Goal: Task Accomplishment & Management: Complete application form

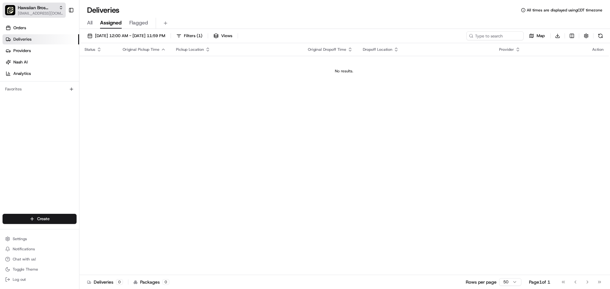
click at [44, 11] on span "[EMAIL_ADDRESS][DOMAIN_NAME]" at bounding box center [40, 13] width 45 height 5
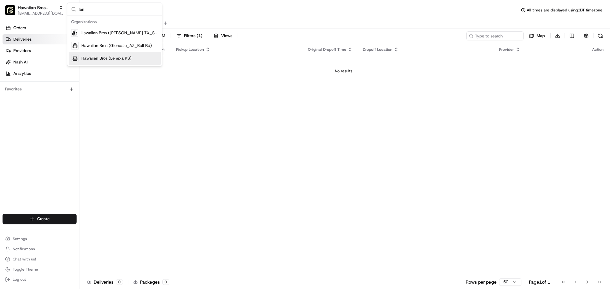
type input "len"
click at [106, 58] on span "Hawaiian Bros (Lenexa KS)" at bounding box center [106, 59] width 50 height 6
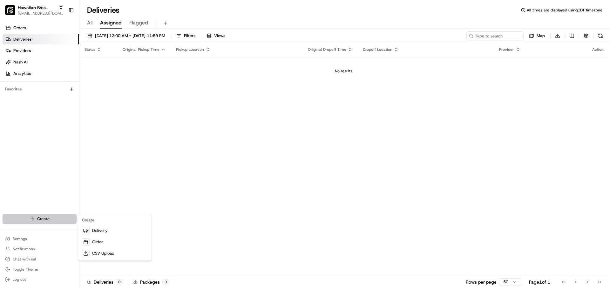
click at [52, 220] on html "Hawaiian Bros (Lenexa KS) ocostilow@hbros.com Toggle Sidebar Orders Deliveries …" at bounding box center [305, 144] width 610 height 289
click at [113, 231] on link "Delivery" at bounding box center [114, 230] width 71 height 11
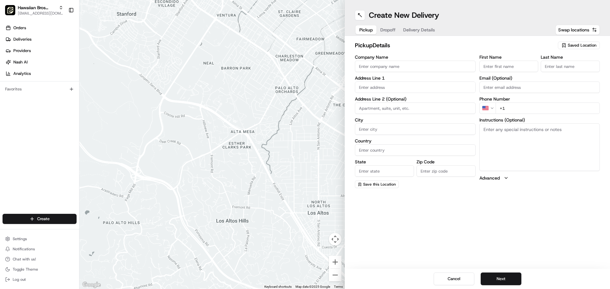
click at [433, 67] on input "Company Name" at bounding box center [415, 66] width 121 height 11
type input "Hawaiian Bros"
click at [496, 69] on input "First Name" at bounding box center [508, 66] width 59 height 11
type input "Hawaiian Bros"
click at [546, 65] on input "Last Name" at bounding box center [570, 66] width 59 height 11
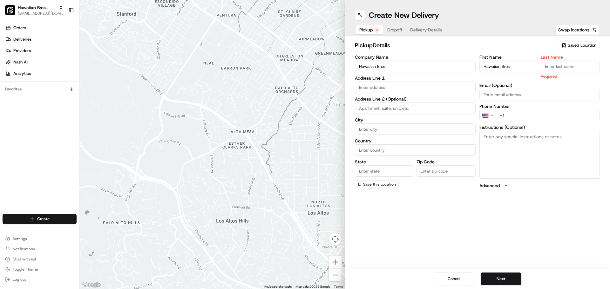
type input "Lenexa"
click at [450, 88] on input "text" at bounding box center [415, 87] width 121 height 11
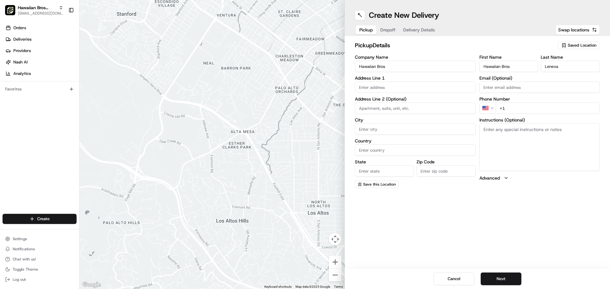
paste input "16179 W 87th St"
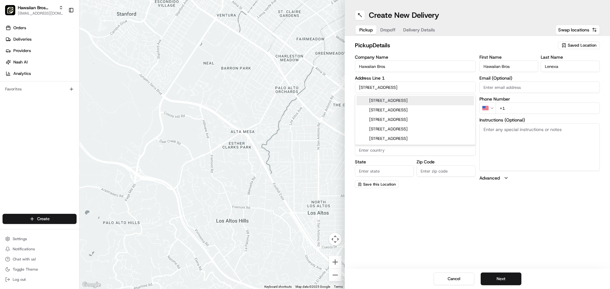
click at [423, 103] on div "16179 W 87th St, Lenexa, KS" at bounding box center [415, 101] width 118 height 10
type input "16179 W 87th St, Lenexa, KS 66219, USA"
type input "Lenexa"
type input "United States"
type input "KS"
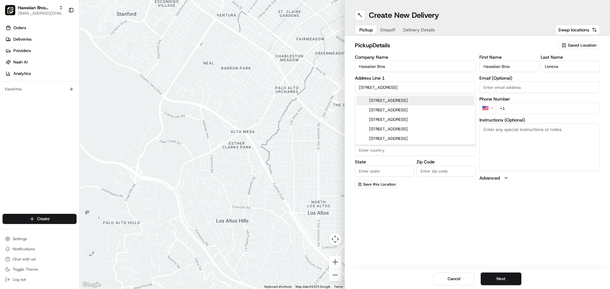
type input "66219"
type input "16179 West 87th Street"
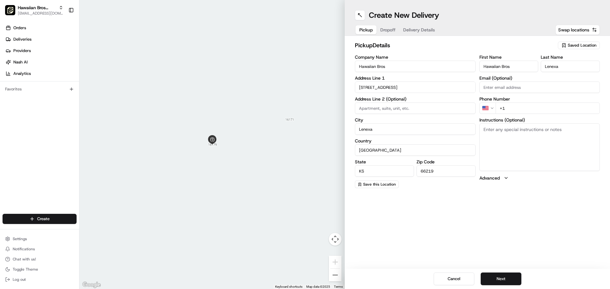
paste input "913 286 1452"
type input "+1 913 286 1452"
click at [542, 191] on div "pickup Details Saved Location Company Name Hawaiian Bros Address Line 1 16179 W…" at bounding box center [477, 115] width 265 height 158
click at [508, 281] on button "Next" at bounding box center [501, 279] width 41 height 13
click at [534, 230] on div "Create New Delivery Pickup Dropoff Delivery Details Swap locations dropoff Deta…" at bounding box center [477, 144] width 265 height 289
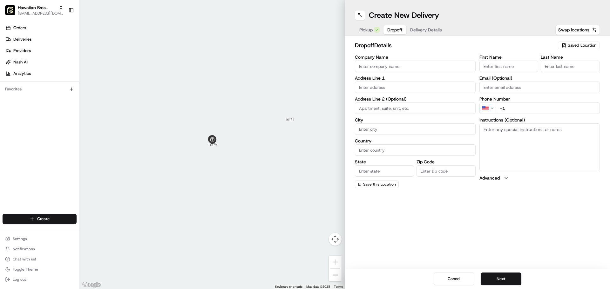
paste input "Christ Community Church/ Olathe"
type input "Christ Community Church/ Olathe"
click at [496, 68] on input "First Name" at bounding box center [508, 66] width 59 height 11
type input "Nikki"
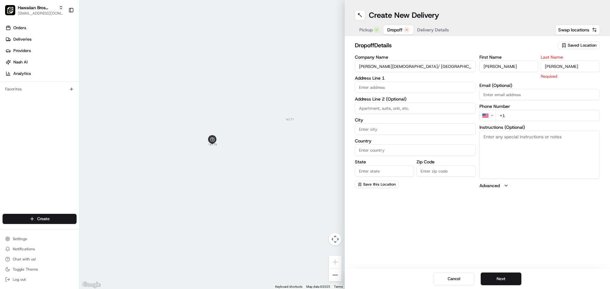
type input "Dieker"
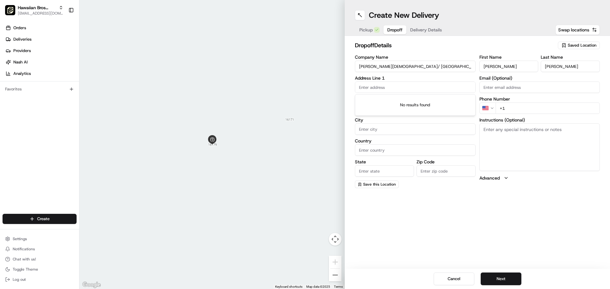
paste input "20600 W 119th St"
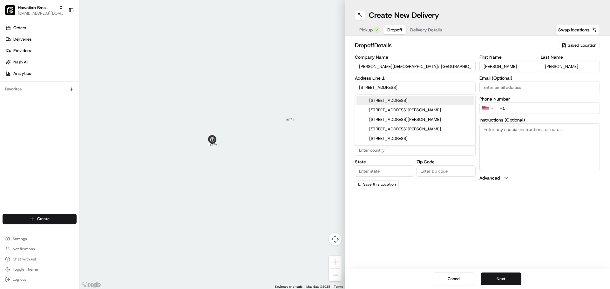
click at [441, 101] on div "20600 West 119th Street, Olathe, KS" at bounding box center [415, 101] width 118 height 10
type input "20600 W 119th St, Olathe, KS 66061, USA"
type input "Olathe"
type input "United States"
type input "KS"
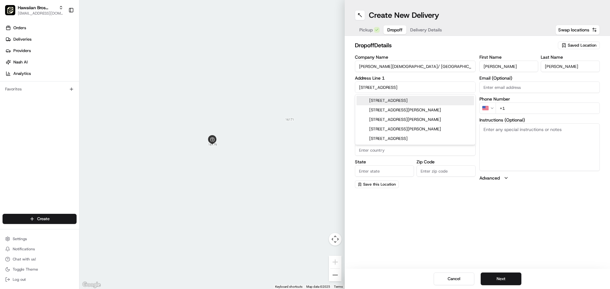
type input "66061"
type input "20600 West 119th Street"
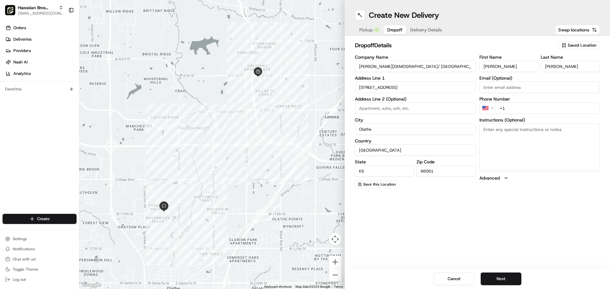
paste input "nikkid@cckc.church"
type input "nikkid@cckc.church"
paste input "913 396 2393"
type input "+1 913 396 2393"
paste textarea "Hand to me **** -Please Include Utensils- **** East entrance - Downstairs"
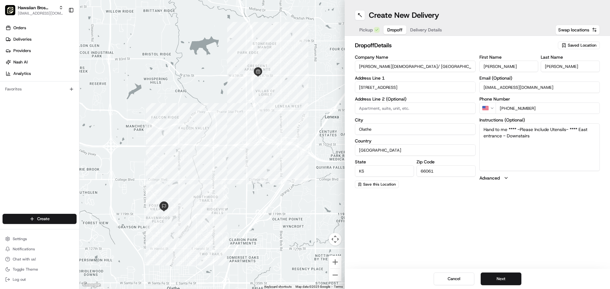
click at [530, 133] on textarea "Hand to me **** -Please Include Utensils- **** East entrance - Downstairs" at bounding box center [539, 148] width 121 height 48
paste textarea "(913) 396-2393"
click at [483, 129] on textarea "Hand to me **** -Please Include Utensils- **** East entrance - Downstairs Call …" at bounding box center [539, 148] width 121 height 48
paste textarea "Please note the delivery address has a road closure; use detour in maps."
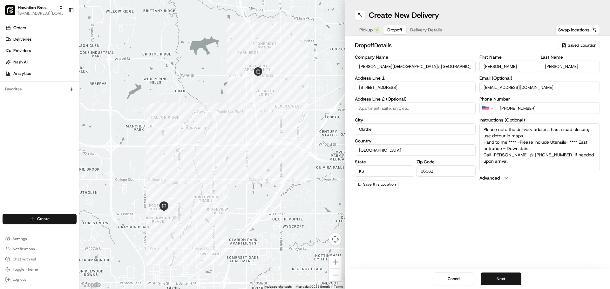
click at [541, 136] on textarea "Please note the delivery address has a road closure; use detour in maps. Hand t…" at bounding box center [539, 148] width 121 height 48
click at [543, 148] on textarea "Please note the delivery address has a road closure; use detour in maps. Hand t…" at bounding box center [539, 148] width 121 height 48
type textarea "Please note the delivery address has a road closure; use detour in maps. Hand t…"
click at [545, 186] on div "First Name Nikki Last Name Dieker Email (Optional) nikkid@cckc.church Phone Num…" at bounding box center [539, 121] width 121 height 133
click at [510, 273] on div "Cancel Next" at bounding box center [477, 279] width 265 height 20
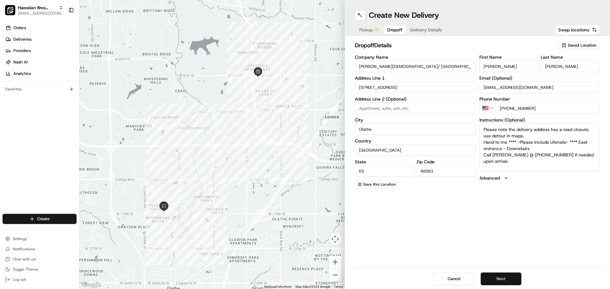
click at [510, 279] on button "Next" at bounding box center [501, 279] width 41 height 13
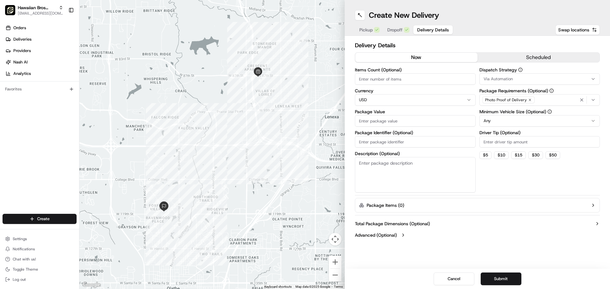
click at [518, 55] on button "scheduled" at bounding box center [538, 58] width 122 height 10
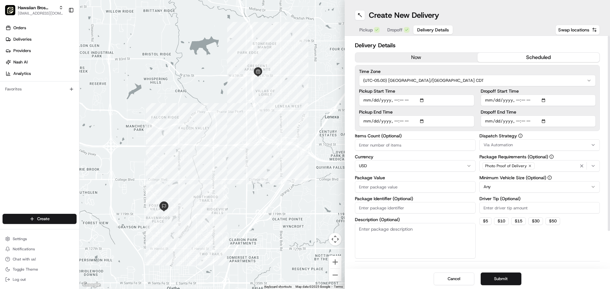
click at [423, 119] on input "Pickup End Time" at bounding box center [416, 121] width 115 height 11
type input "2025-08-24T16:10"
click at [465, 111] on label "Pickup End Time" at bounding box center [416, 112] width 115 height 4
click at [465, 116] on input "Pickup End Time" at bounding box center [416, 121] width 115 height 11
click at [544, 121] on input "Dropoff End Time" at bounding box center [538, 121] width 115 height 11
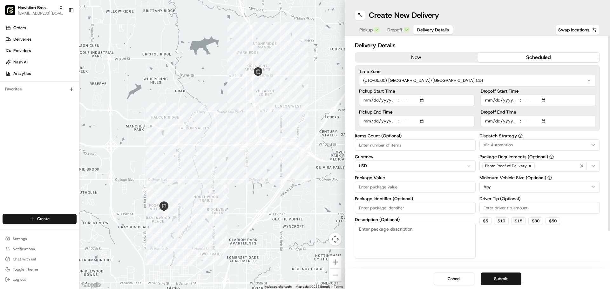
type input "2025-08-24T16:45"
click at [581, 257] on div "Dispatch Strategy Via Automation Package Requirements (Optional) Photo Proof of…" at bounding box center [539, 196] width 121 height 125
click at [457, 141] on input "Items Count (Optional)" at bounding box center [415, 144] width 121 height 11
click at [459, 186] on input "Package Value" at bounding box center [415, 186] width 121 height 11
type input "1641.00"
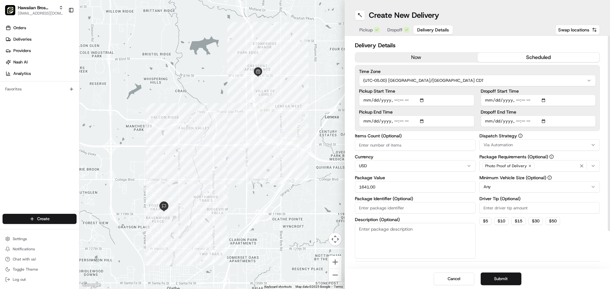
click at [402, 237] on textarea "Description (Optional)" at bounding box center [415, 241] width 121 height 36
paste textarea "1 X Honolulu Chicken-1/2 P 3 X Huli Huli Chicken-1/2 P 4 X Luau Pig-1/2 P 1 X 1…"
drag, startPoint x: 399, startPoint y: 248, endPoint x: 364, endPoint y: 240, distance: 35.7
click at [364, 240] on textarea "1 X Honolulu Chicken-1/2 P 3 X Huli Huli Chicken-1/2 P 4 X Luau Pig-1/2 P 1 X 1…" at bounding box center [415, 241] width 121 height 36
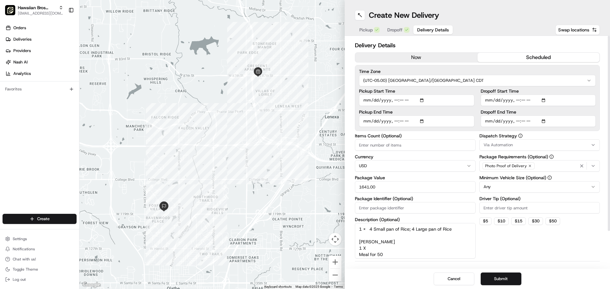
click at [363, 240] on textarea "1 X Honolulu Chicken-1/2 P 3 X Huli Huli Chicken-1/2 P 4 X Luau Pig-1/2 P 1 X 1…" at bounding box center [415, 241] width 121 height 36
drag, startPoint x: 359, startPoint y: 242, endPoint x: 390, endPoint y: 241, distance: 30.8
click at [390, 241] on textarea "1 X Honolulu Chicken-1/2 P 3 X Huli Huli Chicken-1/2 P 4 X Luau Pig-1/2 P 1 X 1…" at bounding box center [415, 241] width 121 height 36
click at [360, 230] on textarea "1 X Honolulu Chicken-1/2 P 3 X Huli Huli Chicken-1/2 P 4 X Luau Pig-1/2 P 1 X 1…" at bounding box center [415, 241] width 121 height 36
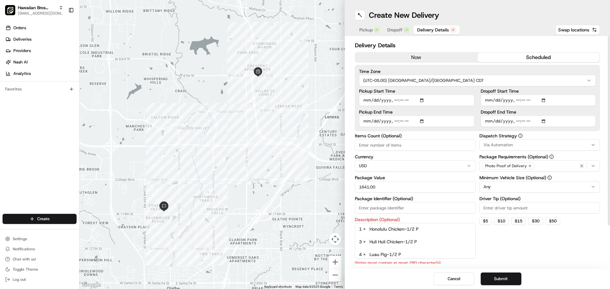
paste textarea "1 X Meal for 100"
click at [360, 234] on textarea "1 X Meal for 100 1 X Honolulu Chicken-1/2 P 3 X Huli Huli Chicken-1/2 P 4 X Lua…" at bounding box center [415, 241] width 121 height 36
click at [358, 255] on textarea "1 X Meal for 100 1 X Honolulu Chicken-1/2 P 3 X Huli Huli Chicken-1/2 P 4 X Lua…" at bounding box center [415, 241] width 121 height 36
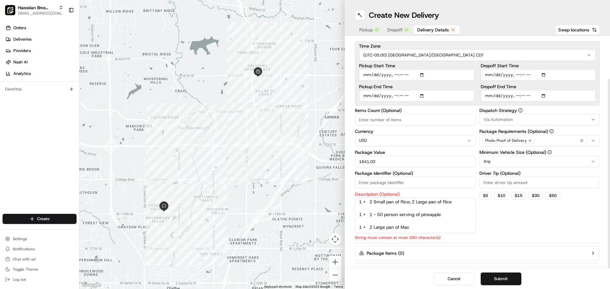
scroll to position [51, 0]
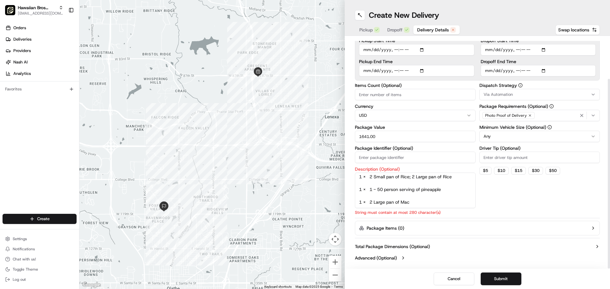
click at [436, 197] on textarea "1 X Meal for 100 1 X Honolulu Chicken-1/2 P 3 X Huli Huli Chicken-1/2 P 4 X Lua…" at bounding box center [415, 191] width 121 height 36
click at [436, 190] on textarea "1 X Meal for 100 1 X Honolulu Chicken-1/2 P 3 X Huli Huli Chicken-1/2 P 4 X Lua…" at bounding box center [415, 191] width 121 height 36
click at [432, 186] on textarea "1 X Meal for 100 1 X Honolulu Chicken-1/2 P 3 X Huli Huli Chicken-1/2 P 4 X Lua…" at bounding box center [415, 191] width 121 height 36
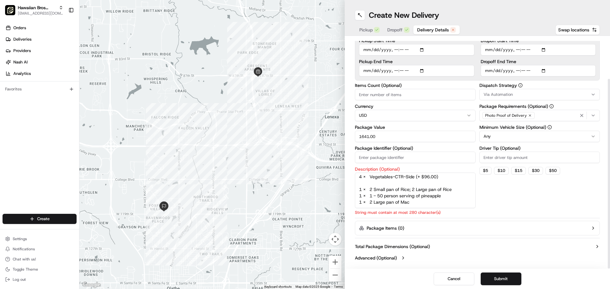
click at [434, 183] on textarea "1 X Meal for 100 1 X Honolulu Chicken-1/2 P 3 X Huli Huli Chicken-1/2 P 4 X Lua…" at bounding box center [415, 191] width 121 height 36
drag, startPoint x: 415, startPoint y: 182, endPoint x: 443, endPoint y: 199, distance: 33.2
click at [443, 199] on textarea "1 X Meal for 100 1 X Honolulu Chicken-1/2 P 3 X Huli Huli Chicken-1/2 P 4 X Lua…" at bounding box center [415, 191] width 121 height 36
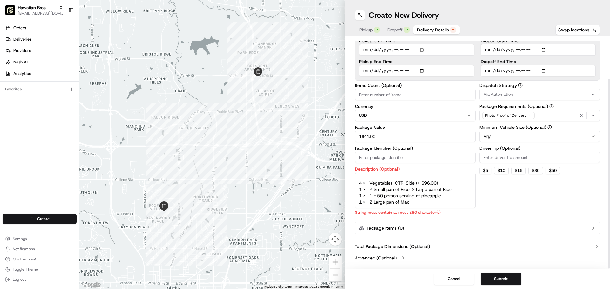
click at [425, 181] on textarea "1 X Meal for 100 1 X Honolulu Chicken-1/2 P 3 X Huli Huli Chicken-1/2 P 4 X Lua…" at bounding box center [415, 191] width 121 height 36
drag, startPoint x: 414, startPoint y: 183, endPoint x: 440, endPoint y: 182, distance: 25.8
click at [440, 182] on textarea "1 X Meal for 100 1 X Honolulu Chicken-1/2 P 3 X Huli Huli Chicken-1/2 P 4 X Lua…" at bounding box center [415, 191] width 121 height 36
click at [426, 181] on textarea "1 X Meal for 100 1 X Honolulu Chicken-1/2 P 3 X Huli Huli Chicken-1/2 P 4 X Lua…" at bounding box center [415, 191] width 121 height 36
click at [424, 174] on textarea "1 X Meal for 100 1 X Honolulu Chicken-1/2 P 3 X Huli Huli Chicken-1/2 P 4 X Lua…" at bounding box center [415, 191] width 121 height 36
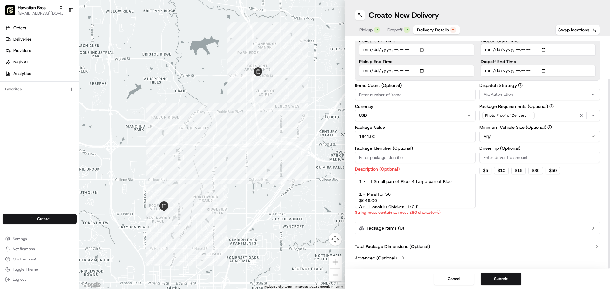
scroll to position [78, 0]
click at [424, 201] on textarea "1 X Meal for 100 1 X Honolulu Chicken-1/2 P 3 X Huli Huli Chicken-1/2 P 4 X Lua…" at bounding box center [415, 191] width 121 height 36
drag, startPoint x: 405, startPoint y: 188, endPoint x: 356, endPoint y: 189, distance: 48.9
click at [356, 189] on textarea "1 X Meal for 100 1 X Honolulu Chicken-1/2 P 3 X Huli Huli Chicken-1/2 P 4 X Lua…" at bounding box center [415, 191] width 121 height 36
click at [395, 176] on textarea "1 X Meal for 100 1 X Honolulu Chicken-1/2 P 3 X Huli Huli Chicken-1/2 P 4 X Lua…" at bounding box center [415, 191] width 121 height 36
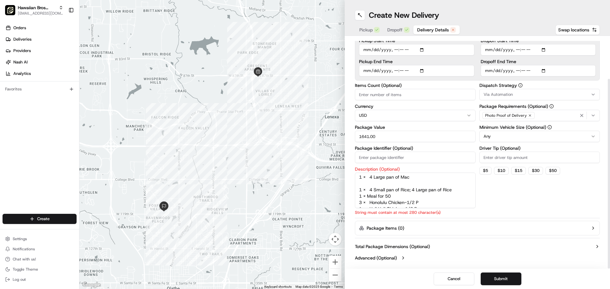
scroll to position [40, 0]
click at [415, 200] on textarea "1 X Meal for 100 1 X Honolulu Chicken-1/2 P 3 X Huli Huli Chicken-1/2 P 4 X Lua…" at bounding box center [415, 191] width 121 height 36
click at [416, 192] on textarea "1 X Meal for 100 1 X Honolulu Chicken-1/2 P 3 X Huli Huli Chicken-1/2 P 4 X Lua…" at bounding box center [415, 191] width 121 height 36
click at [410, 177] on textarea "1 X Meal for 100 1 X Honolulu Chicken-1/2 P 3 X Huli Huli Chicken-1/2 P 4 X Lua…" at bounding box center [415, 191] width 121 height 36
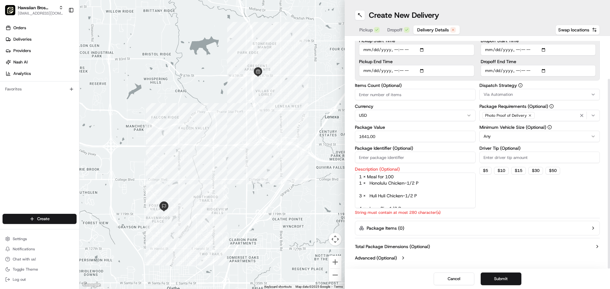
click at [412, 202] on textarea "1 X Meal for 100 1 X Honolulu Chicken-1/2 P 3 X Huli Huli Chicken-1/2 P 4 X Lua…" at bounding box center [415, 191] width 121 height 36
click at [412, 192] on textarea "1 X Meal for 100 1 X Honolulu Chicken-1/2 P 3 X Huli Huli Chicken-1/2 P 4 X Lua…" at bounding box center [415, 191] width 121 height 36
drag, startPoint x: 392, startPoint y: 187, endPoint x: 355, endPoint y: 191, distance: 37.4
click at [355, 191] on textarea "1 X Meal for 100 1 X Honolulu Chicken-1/2 P 2 P 4 X Luau Pig-1/2 P 1 X 1 - 100 …" at bounding box center [415, 191] width 121 height 36
click at [441, 185] on textarea "1 X Meal for 100 1 X Honolulu Chicken-1/2 P 4 X Luau Pig-1/2 P 1 X 1 - 100 pers…" at bounding box center [415, 191] width 121 height 36
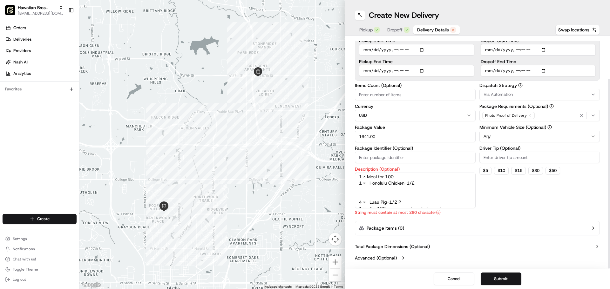
paste textarea "3 X Huli Huli Chicken-1/2 P"
click at [428, 198] on textarea "1 X Meal for 100 1 X Honolulu Chicken-1/2 3 X Huli Huli Chicken-1/2 P 4 X Luau …" at bounding box center [415, 191] width 121 height 36
click at [427, 182] on textarea "1 X Meal for 100 1 X Honolulu Chicken-1/2 3 X Huli Huli Chicken-1/2 P 4 X Luau …" at bounding box center [415, 191] width 121 height 36
click at [522, 196] on div "Dispatch Strategy Via Automation Package Requirements (Optional) Photo Proof of…" at bounding box center [539, 149] width 121 height 132
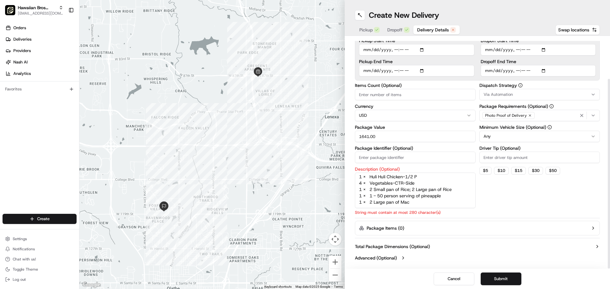
click at [456, 198] on textarea "1 X Meal for 100 1 X Honolulu Chicken-1/2 P 3 X Huli Huli Chicken-1/2 P 4 X Lua…" at bounding box center [415, 191] width 121 height 36
drag, startPoint x: 376, startPoint y: 204, endPoint x: 380, endPoint y: 203, distance: 4.5
click at [380, 203] on textarea "1 X Meal for 100 1 X Honolulu Chicken-1/2 P 3 X Huli Huli Chicken-1/2 P 4 X Lua…" at bounding box center [415, 191] width 121 height 36
click at [382, 203] on textarea "1 X Meal for 100 1 X Honolulu Chicken-1/2 P 3 X Huli Huli Chicken-1/2 P 4 X Lua…" at bounding box center [415, 191] width 121 height 36
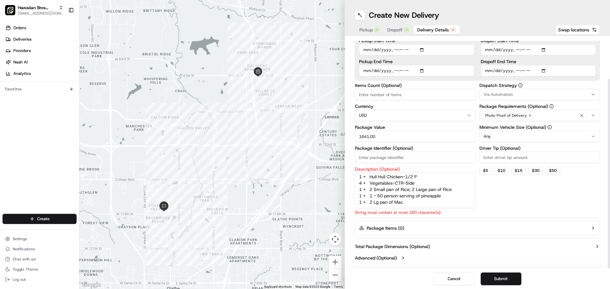
drag, startPoint x: 379, startPoint y: 185, endPoint x: 393, endPoint y: 181, distance: 15.0
click at [393, 181] on textarea "1 X Meal for 100 1 X Honolulu Chicken-1/2 P 3 X Huli Huli Chicken-1/2 P 4 X Lua…" at bounding box center [415, 191] width 121 height 36
drag, startPoint x: 381, startPoint y: 184, endPoint x: 376, endPoint y: 183, distance: 4.5
click at [376, 183] on textarea "1 X Meal for 100 1 X Honolulu Chicken-1/2 P 3 X Huli Huli Chicken-1/2 P 4 X Lua…" at bounding box center [415, 191] width 121 height 36
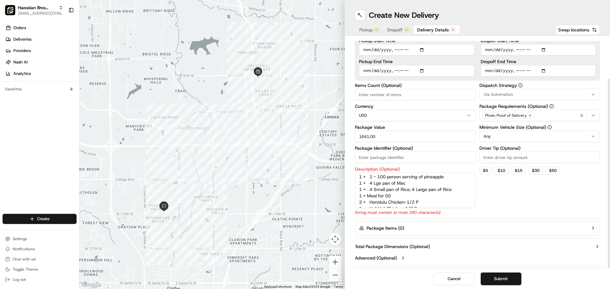
click at [381, 185] on textarea "1 X Meal for 100 1 X Honolulu Chicken-1/2 P 3 X Huli Huli Chicken-1/2 P 4 X Lua…" at bounding box center [415, 191] width 121 height 36
click at [422, 203] on textarea "1 X Meal for 100 1 X Honolulu Chicken-1/2 P 3 X Huli Huli Chicken-1/2 P 4 X Lua…" at bounding box center [415, 191] width 121 height 36
drag, startPoint x: 426, startPoint y: 203, endPoint x: 418, endPoint y: 205, distance: 7.4
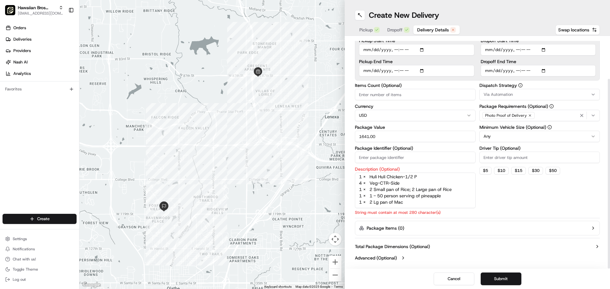
click at [418, 205] on textarea "1 X Meal for 100 1 X Honolulu Chicken-1/2 P 3 X Huli Huli Chicken-1/2 P 4 X Lua…" at bounding box center [415, 191] width 121 height 36
click at [426, 202] on textarea "1 X Meal for 100 1 X Honolulu Chicken-1/2 P 3 X Huli Huli Chicken-1/2 P 4 X Lua…" at bounding box center [415, 191] width 121 height 36
click at [426, 201] on textarea "1 X Meal for 100 1 X Honolulu Chicken-1/2 P 3 X Huli Huli Chicken-1/2 P 4 X Lua…" at bounding box center [415, 191] width 121 height 36
click at [445, 183] on textarea "1 X Meal for 100 1 X Honolulu Chicken-1/2 P 3 X Huli Huli Chicken-1/2 P 4 X Lua…" at bounding box center [415, 191] width 121 height 36
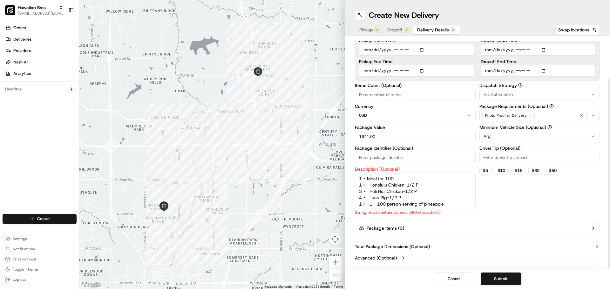
click at [449, 188] on textarea "1 X Meal for 100 1 X Honolulu Chicken-1/2 P 3 X Huli Huli Chicken-1/2 P 4 X Lua…" at bounding box center [415, 191] width 121 height 36
click at [511, 199] on div "Dispatch Strategy Via Automation Package Requirements (Optional) Photo Proof of…" at bounding box center [539, 149] width 121 height 132
drag, startPoint x: 387, startPoint y: 198, endPoint x: 420, endPoint y: 198, distance: 33.4
click at [420, 198] on textarea "1 X Meal for 100 1 X Honolulu Chicken-1/2 P 3 X Huli Huli Chicken-1/2 P 4 X Lua…" at bounding box center [415, 191] width 121 height 36
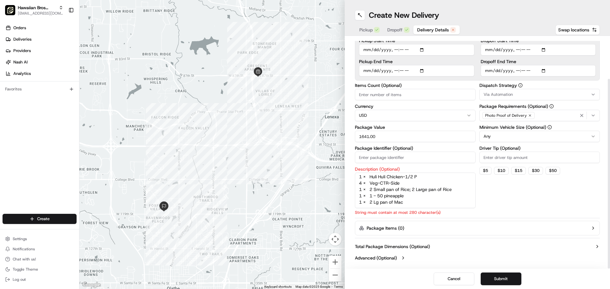
scroll to position [0, 0]
drag, startPoint x: 387, startPoint y: 177, endPoint x: 422, endPoint y: 201, distance: 42.0
click at [422, 201] on textarea "1 X Meal for 100 1 X Honolulu Chicken-1/2 P 3 X Huli Huli Chicken-1/2 P 4 X Lua…" at bounding box center [415, 191] width 121 height 36
drag, startPoint x: 424, startPoint y: 204, endPoint x: 395, endPoint y: 200, distance: 29.5
click at [395, 200] on textarea "1 X Meal for 100 1 X Honolulu Chicken-1/2 P 3 X Huli Huli Chicken-1/2 P 4 X Lua…" at bounding box center [415, 191] width 121 height 36
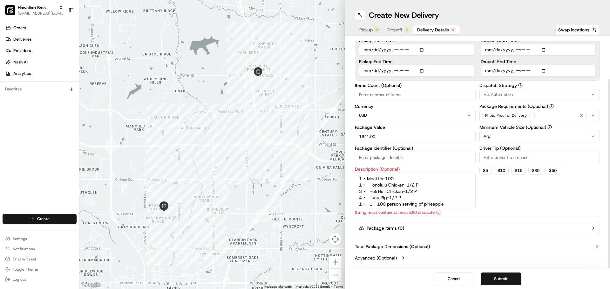
click at [410, 203] on textarea "1 X Meal for 100 1 X Honolulu Chicken-1/2 P 3 X Huli Huli Chicken-1/2 P 4 X Lua…" at bounding box center [415, 191] width 121 height 36
drag, startPoint x: 388, startPoint y: 206, endPoint x: 407, endPoint y: 203, distance: 19.3
click at [407, 203] on textarea "1 X Meal for 100 1 X Honolulu Chicken-1/2 P 3 X Huli Huli Chicken-1/2 P 4 X Lua…" at bounding box center [415, 191] width 121 height 36
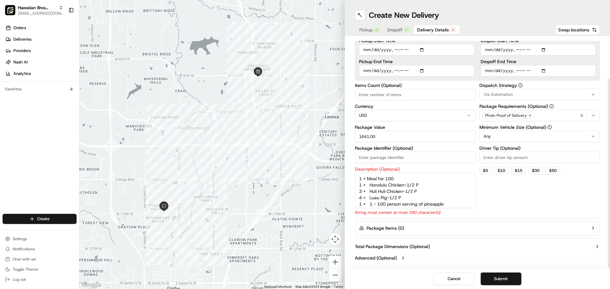
click at [440, 195] on textarea "1 X Meal for 100 1 X Honolulu Chicken-1/2 P 3 X Huli Huli Chicken-1/2 P 4 X Lua…" at bounding box center [415, 191] width 121 height 36
click at [446, 203] on textarea "1 X Meal for 100 1 X Honolulu Chicken-1/2 P 3 X Huli Huli Chicken-1/2 P 4 X Lua…" at bounding box center [415, 191] width 121 height 36
drag, startPoint x: 423, startPoint y: 205, endPoint x: 409, endPoint y: 206, distance: 14.0
click at [409, 206] on textarea "1 X Meal for 100 1 X Honolulu Chicken-1/2 P 3 X Huli Huli Chicken-1/2 P 4 X Lua…" at bounding box center [415, 191] width 121 height 36
click at [422, 202] on textarea "1 X Meal for 100 1 X Honolulu Chicken-1/2 P 3 X Huli Huli Chicken-1/2 P 4 X Lua…" at bounding box center [415, 191] width 121 height 36
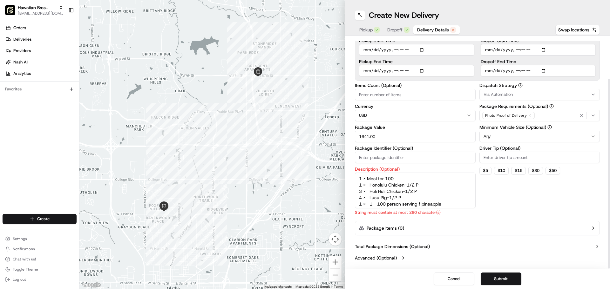
click at [422, 204] on textarea "1 X Meal for 100 1 X Honolulu Chicken-1/2 P 3 X Huli Huli Chicken-1/2 P 4 X Lua…" at bounding box center [415, 191] width 121 height 36
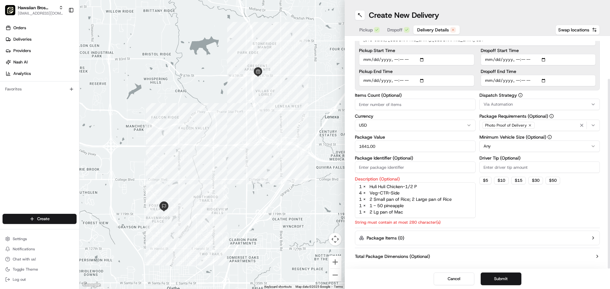
scroll to position [51, 0]
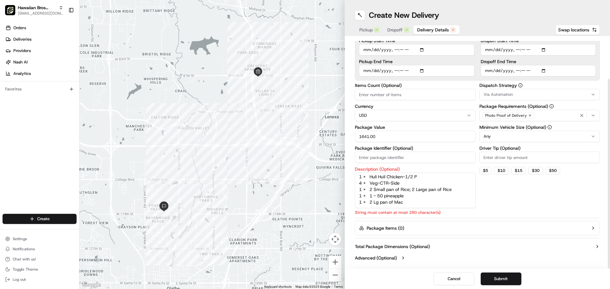
click at [497, 204] on div "Dispatch Strategy Via Automation Package Requirements (Optional) Photo Proof of…" at bounding box center [539, 149] width 121 height 132
drag, startPoint x: 359, startPoint y: 184, endPoint x: 456, endPoint y: 185, distance: 97.5
click at [456, 185] on textarea "1 X Meal for 100 1 X Honolulu Chicken-1/2 P 3 X Huli Huli Chicken-1/2 P 4 X Lua…" at bounding box center [415, 191] width 121 height 36
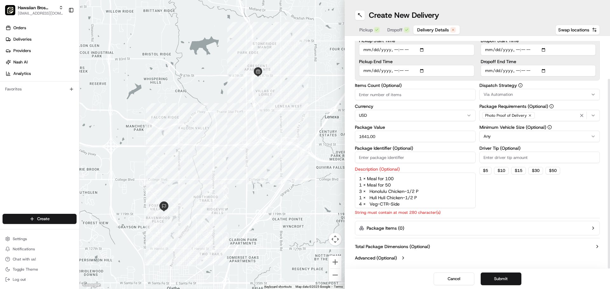
drag, startPoint x: 422, startPoint y: 200, endPoint x: 358, endPoint y: 191, distance: 64.2
click at [358, 191] on textarea "1 X Meal for 100 1 X Meal for 50 3 X Honolulu Chicken-1/2 P 1 X Huli Huli Chick…" at bounding box center [415, 191] width 121 height 36
drag, startPoint x: 359, startPoint y: 198, endPoint x: 411, endPoint y: 200, distance: 52.4
click at [411, 200] on textarea "1 X Meal for 100 1 X Meal for 50 4 X Veg-CTR-Side 1 X 2 Small pan of Rice; 2 La…" at bounding box center [415, 191] width 121 height 36
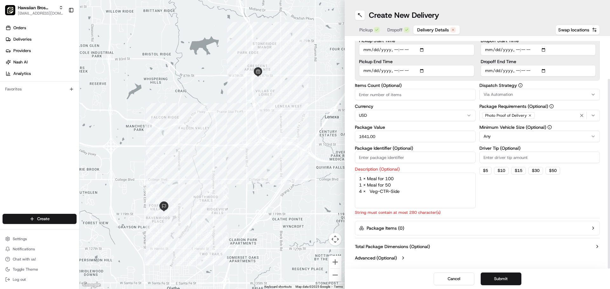
scroll to position [0, 0]
click at [405, 204] on textarea "1 X Meal for 100 1 X Meal for 50 4 X Veg-CTR-Side" at bounding box center [415, 191] width 121 height 36
click at [379, 205] on textarea "1 X Meal for 100 1 X Meal for 50 4 X Veg-CTR-Side" at bounding box center [415, 191] width 121 height 36
click at [373, 200] on textarea "1 X Meal for 100 1 X Meal for 50 4 X Veg-CTR-Side" at bounding box center [415, 191] width 121 height 36
click at [416, 192] on textarea "1 X Meal for 100 1 X Meal for 50 4 X Veg-CTR-Side" at bounding box center [415, 191] width 121 height 36
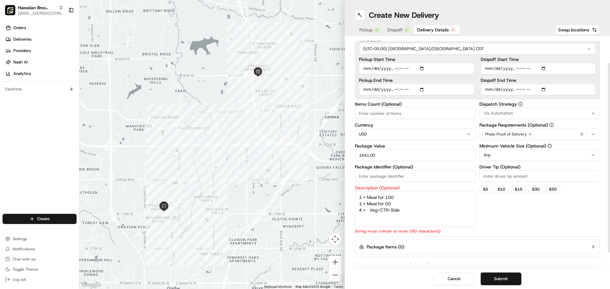
type textarea "1 X Meal for 100 1 X Meal for 50 4 X Veg-CTR-Side"
click at [501, 215] on div "Dispatch Strategy Via Automation Package Requirements (Optional) Photo Proof of…" at bounding box center [539, 168] width 121 height 132
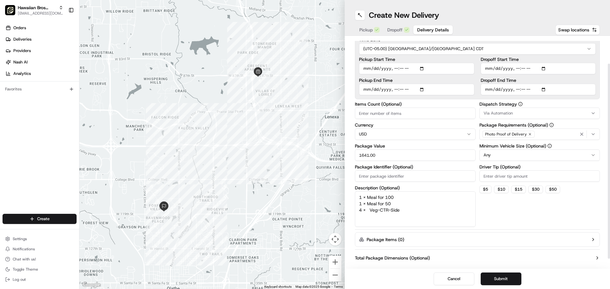
click at [510, 179] on input "Driver Tip (Optional)" at bounding box center [539, 176] width 121 height 11
type input "25.00"
click at [515, 215] on div "Dispatch Strategy Via Automation Package Requirements (Optional) Photo Proof of…" at bounding box center [539, 164] width 121 height 125
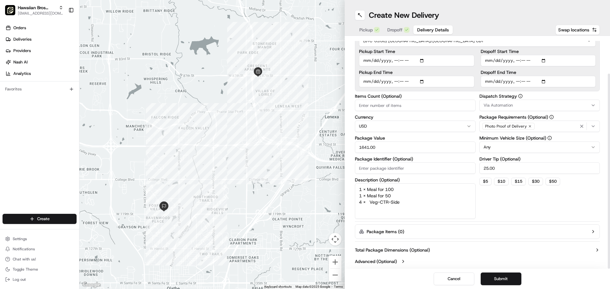
scroll to position [43, 0]
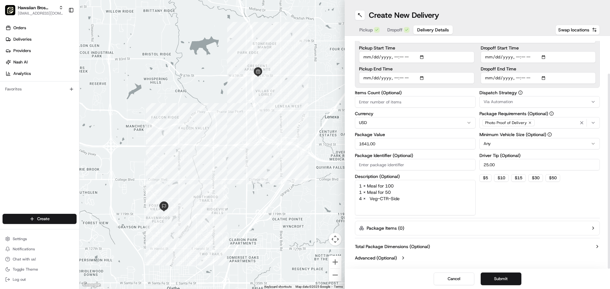
click at [498, 201] on div "Dispatch Strategy Via Automation Package Requirements (Optional) Photo Proof of…" at bounding box center [539, 153] width 121 height 125
click at [516, 282] on button "Submit" at bounding box center [501, 279] width 41 height 13
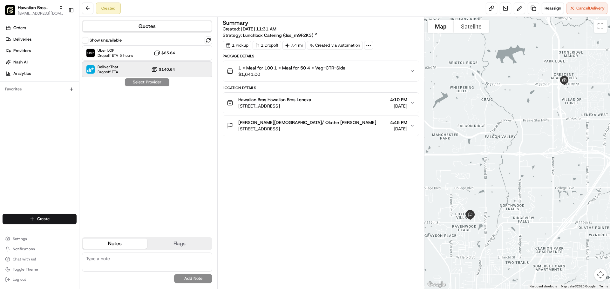
click at [188, 77] on div "DeliverThat Dropoff ETA - $140.64" at bounding box center [147, 69] width 130 height 15
click at [159, 84] on button "Assign Provider" at bounding box center [147, 82] width 45 height 8
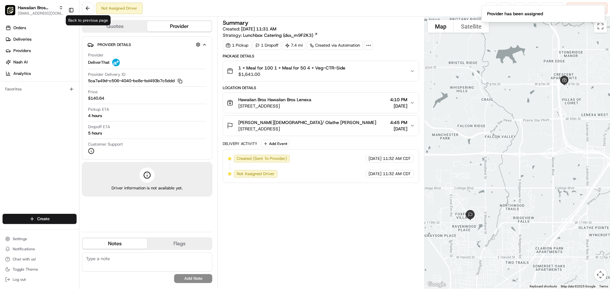
click at [81, 11] on div "Not Assigned Driver Reassign Cancel Delivery" at bounding box center [344, 8] width 530 height 17
click at [87, 9] on button at bounding box center [87, 8] width 11 height 11
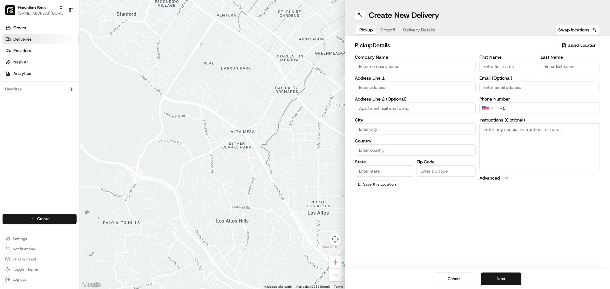
click at [44, 40] on link "Deliveries" at bounding box center [41, 39] width 77 height 10
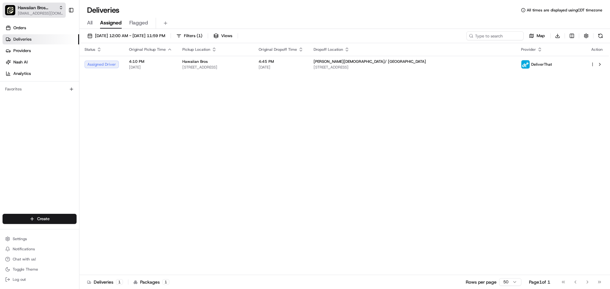
click at [29, 17] on button "Hawaiian Bros (Lenexa KS) ocostilow@hbros.com" at bounding box center [34, 10] width 63 height 15
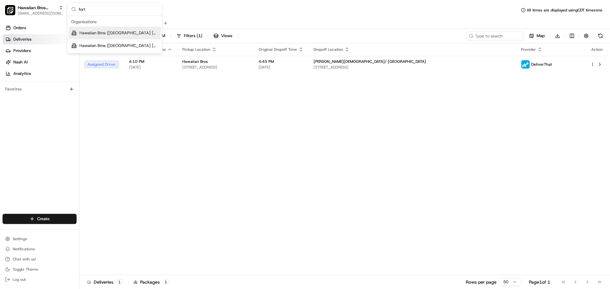
type input "fort"
click at [136, 37] on div "Hawaiian Bros ([GEOGRAPHIC_DATA] [GEOGRAPHIC_DATA] [PERSON_NAME])" at bounding box center [115, 33] width 92 height 13
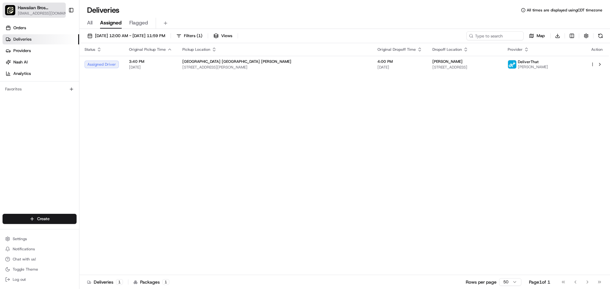
click at [42, 9] on span "Hawaiian Bros ([GEOGRAPHIC_DATA] [GEOGRAPHIC_DATA] [PERSON_NAME])" at bounding box center [40, 7] width 45 height 6
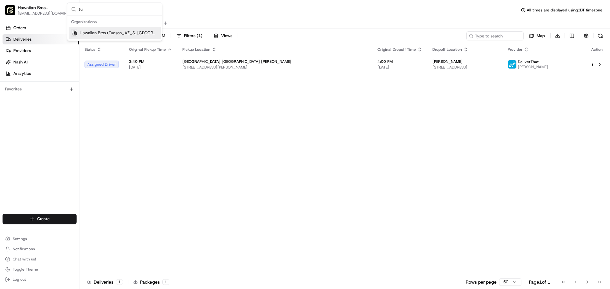
type input "tu"
click at [90, 31] on span "Hawaiian Bros (Tucson_AZ_S. Wilmot)" at bounding box center [119, 33] width 78 height 6
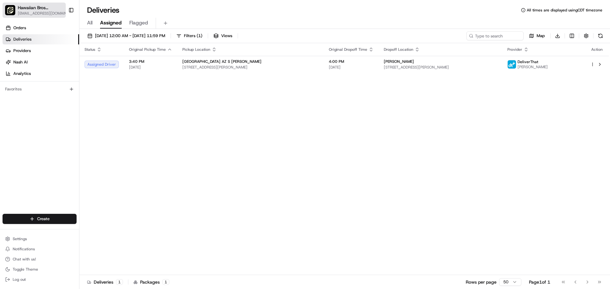
click at [41, 15] on span "[EMAIL_ADDRESS][DOMAIN_NAME]" at bounding box center [44, 13] width 52 height 5
